Goal: Participate in discussion: Engage in conversation with other users on a specific topic

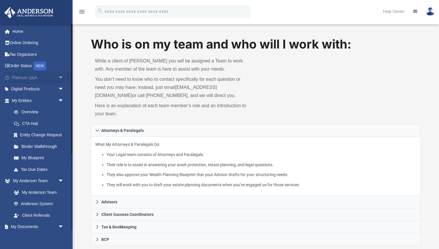
click at [62, 75] on span "arrow_drop_down" at bounding box center [64, 78] width 12 height 12
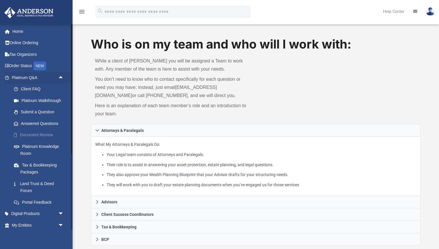
click at [33, 136] on link "Document Review" at bounding box center [40, 135] width 64 height 12
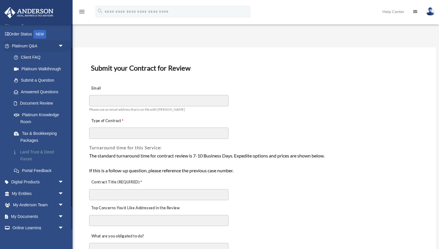
scroll to position [30, 0]
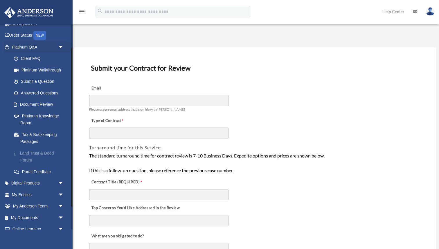
click at [30, 152] on link "Land Trust & Deed Forum" at bounding box center [40, 156] width 64 height 19
